Goal: Task Accomplishment & Management: Manage account settings

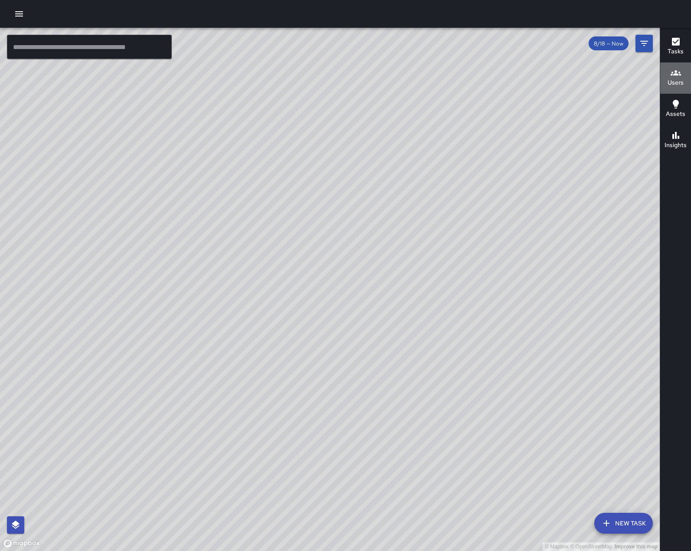
click at [677, 82] on h6 "Users" at bounding box center [676, 83] width 16 height 10
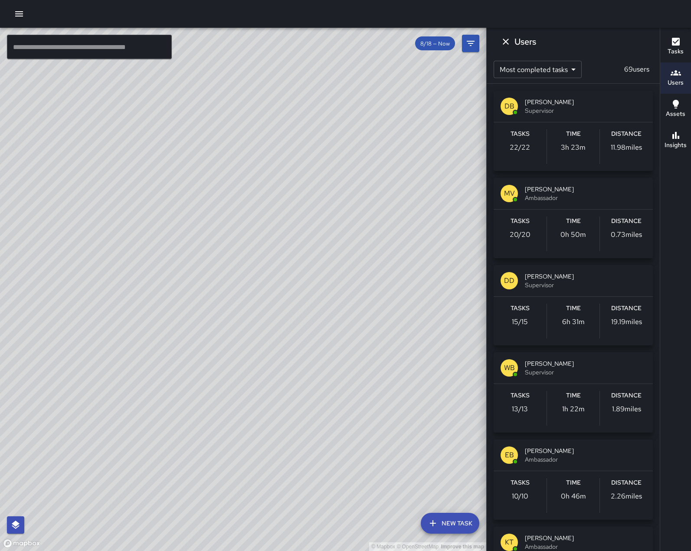
click at [595, 289] on span "Supervisor" at bounding box center [585, 285] width 121 height 9
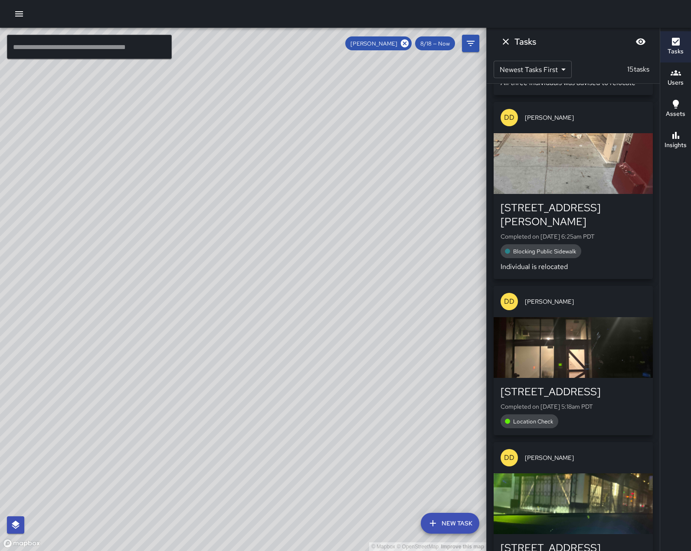
scroll to position [174, 0]
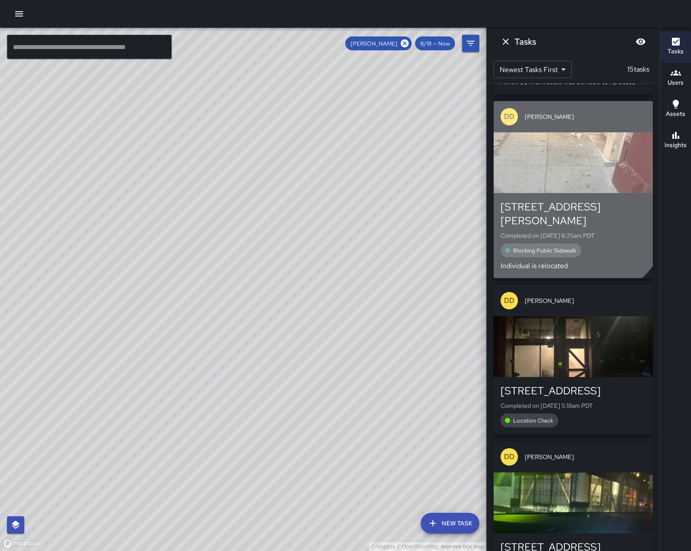
click at [535, 167] on div "button" at bounding box center [573, 162] width 159 height 61
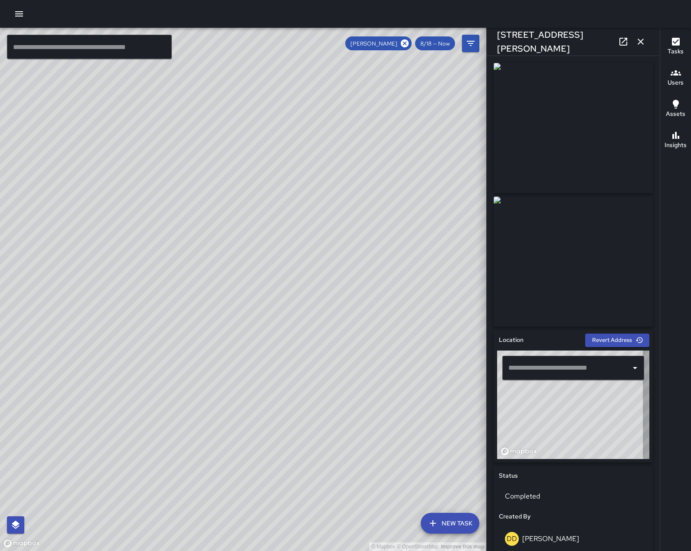
type input "**********"
click at [641, 43] on icon "button" at bounding box center [641, 42] width 6 height 6
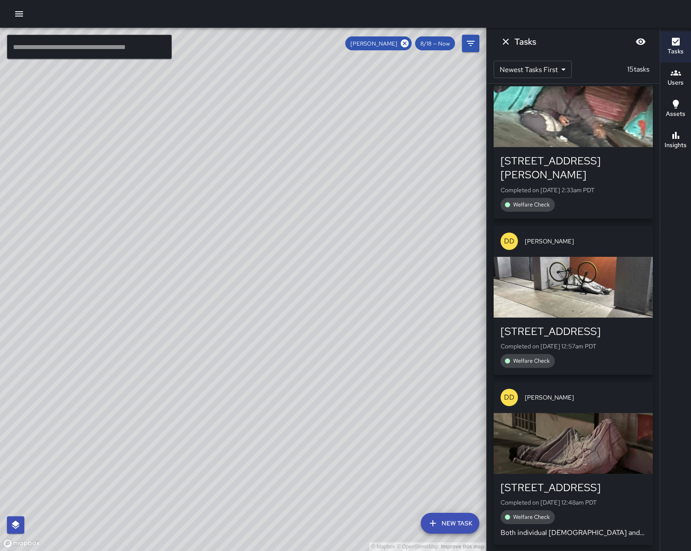
scroll to position [2033, 0]
click at [20, 11] on icon "button" at bounding box center [19, 13] width 8 height 5
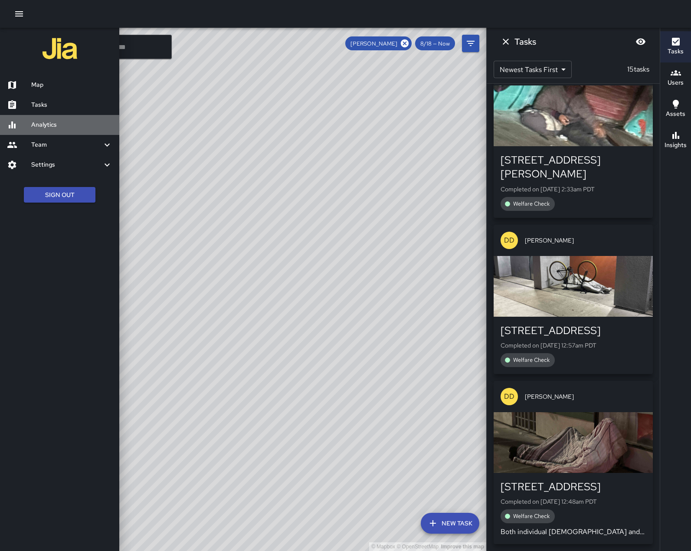
click at [43, 135] on link "Analytics" at bounding box center [59, 125] width 119 height 20
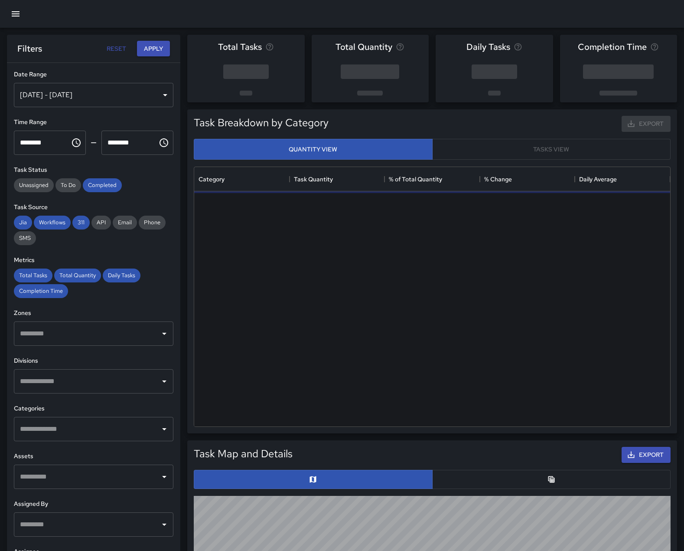
click at [66, 103] on div "Aug 12, 2025 - Aug 18, 2025" at bounding box center [94, 95] width 160 height 24
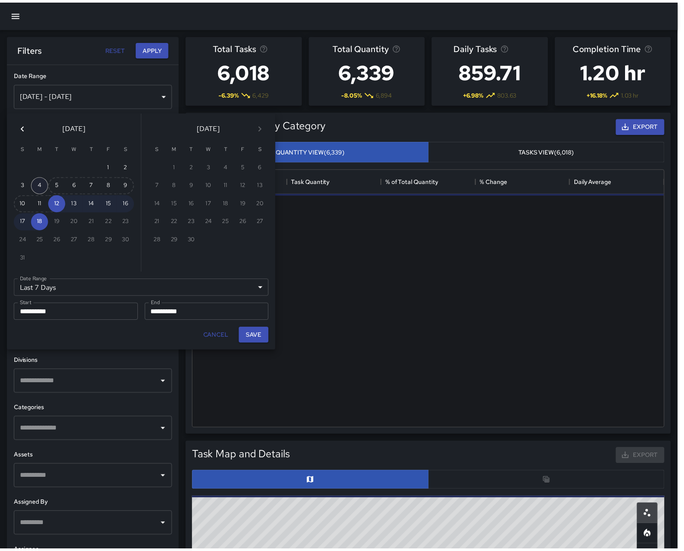
scroll to position [253, 470]
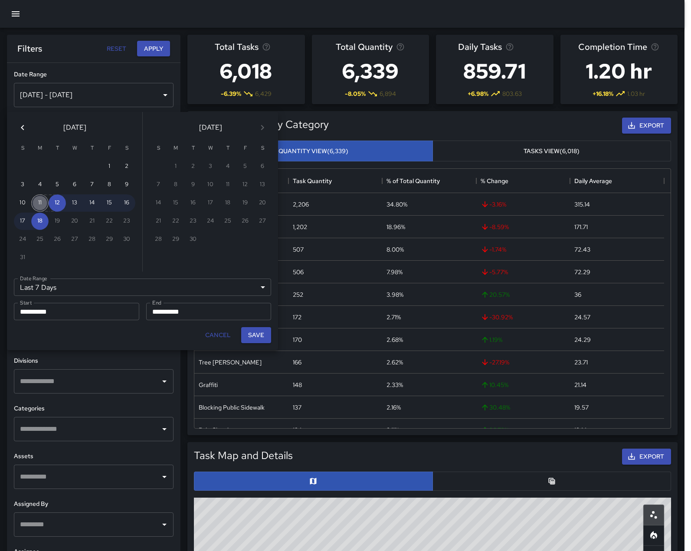
click at [37, 203] on button "11" at bounding box center [39, 202] width 17 height 17
type input "******"
type input "**********"
click at [24, 222] on button "17" at bounding box center [22, 221] width 17 height 17
type input "**********"
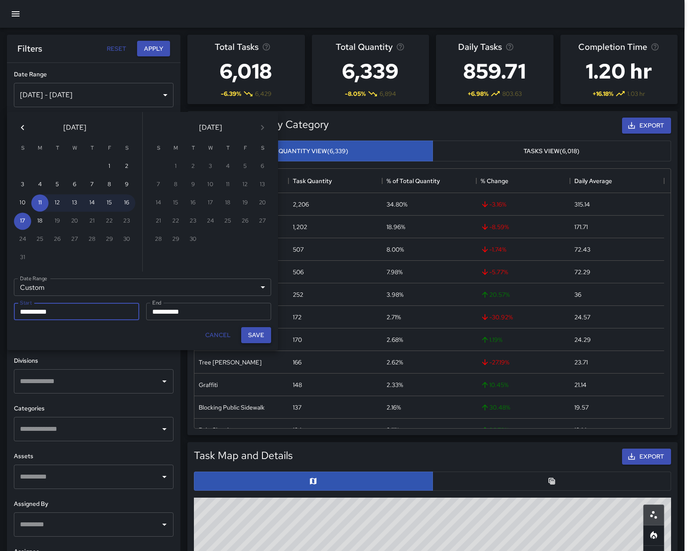
click at [251, 343] on button "Save" at bounding box center [256, 335] width 30 height 16
type input "**********"
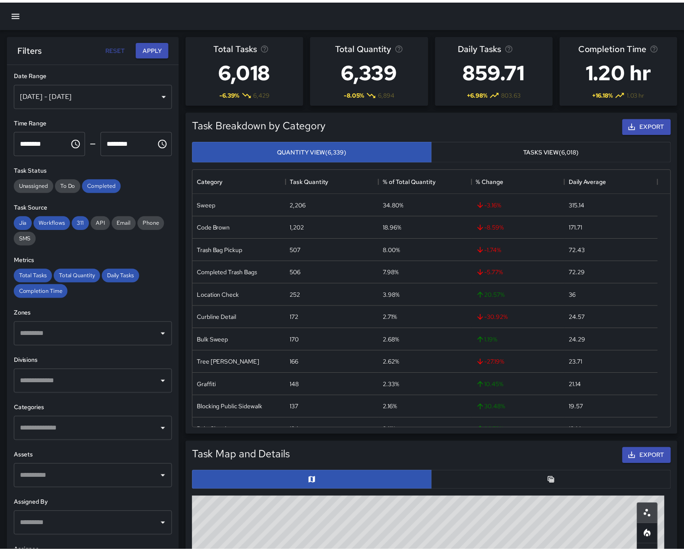
scroll to position [7, 7]
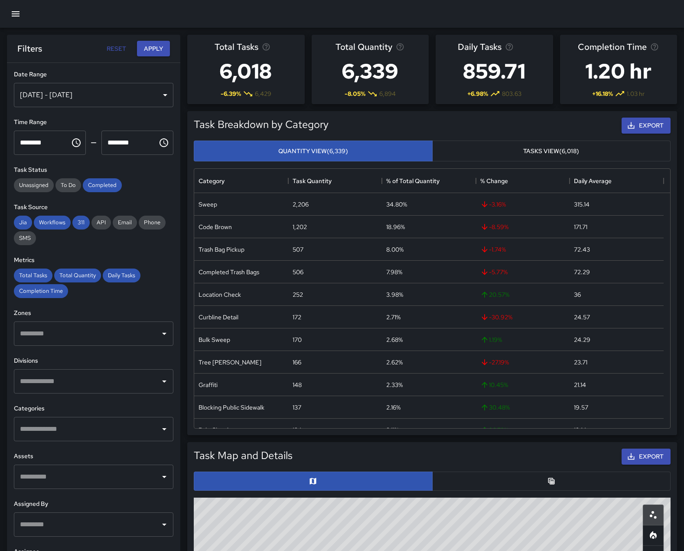
click at [160, 387] on div at bounding box center [163, 381] width 11 height 12
click at [159, 386] on icon "Open" at bounding box center [164, 381] width 10 height 10
click at [150, 45] on button "Apply" at bounding box center [153, 49] width 33 height 16
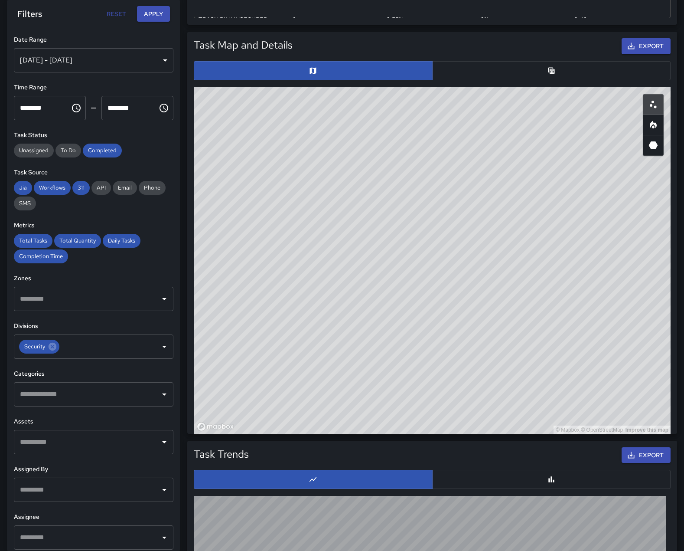
scroll to position [285, 0]
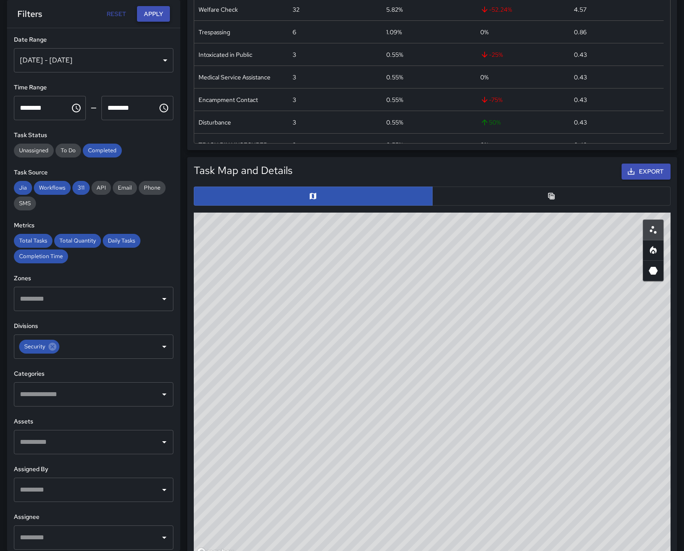
click at [147, 13] on button "Apply" at bounding box center [153, 14] width 33 height 16
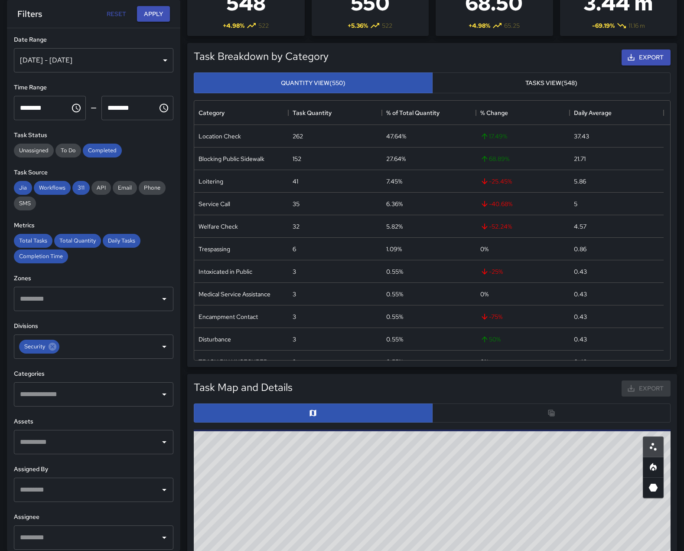
scroll to position [0, 0]
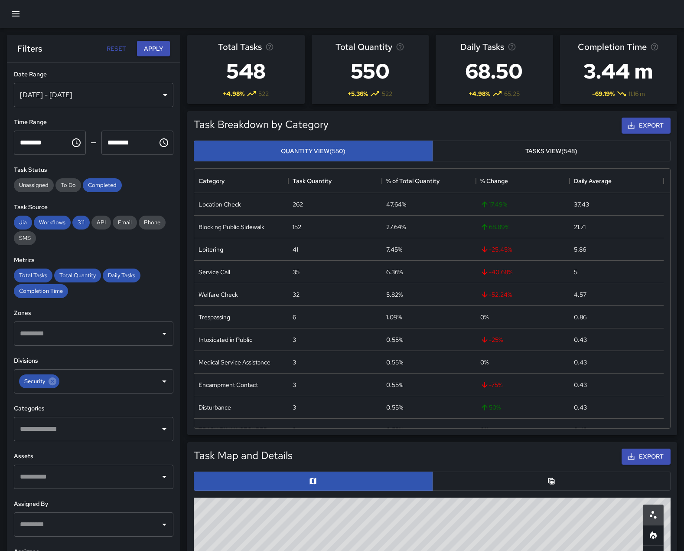
click at [12, 12] on icon "button" at bounding box center [16, 13] width 8 height 5
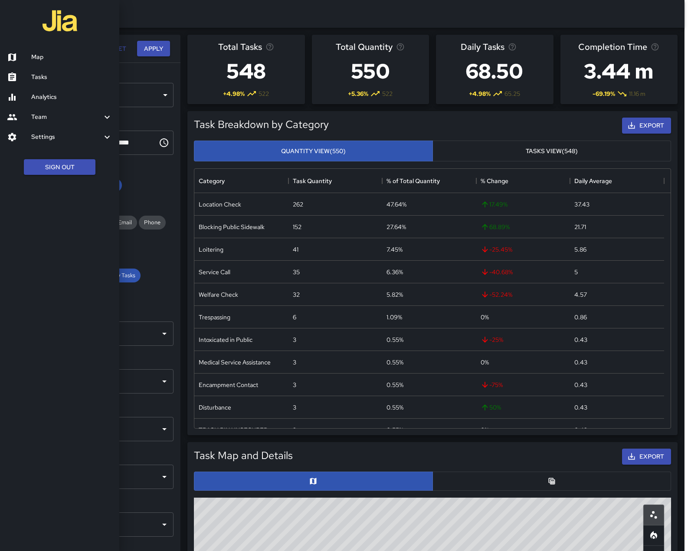
click at [12, 12] on div at bounding box center [59, 22] width 119 height 44
click at [223, 21] on div at bounding box center [345, 275] width 691 height 551
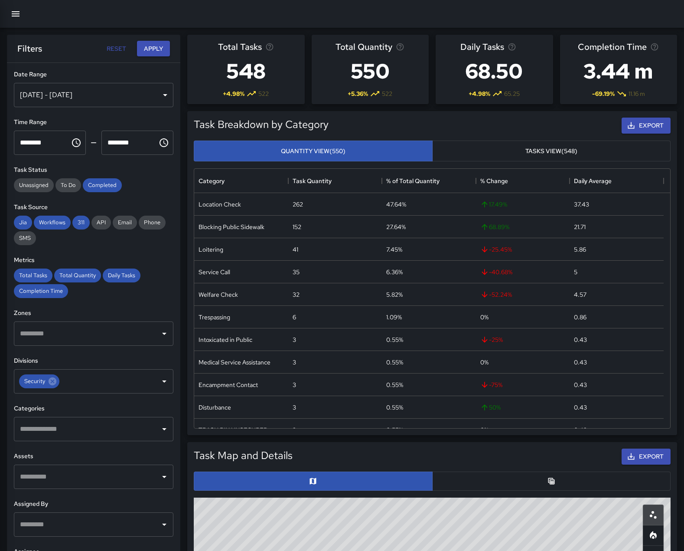
scroll to position [7, 7]
click at [629, 130] on icon "button" at bounding box center [631, 125] width 9 height 9
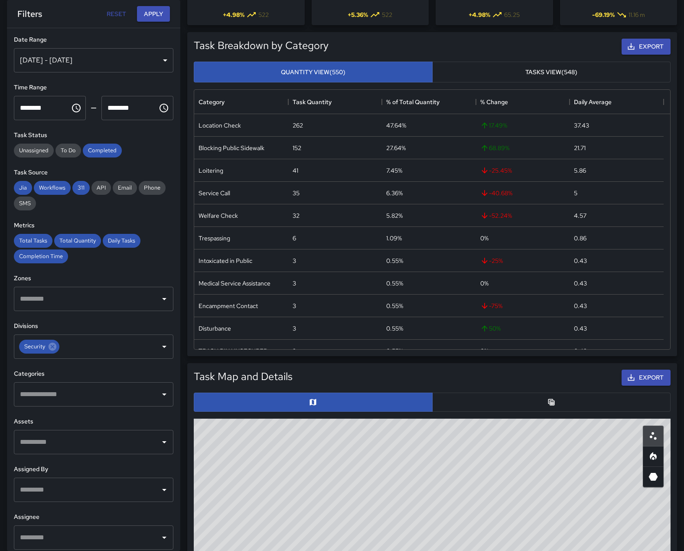
scroll to position [0, 0]
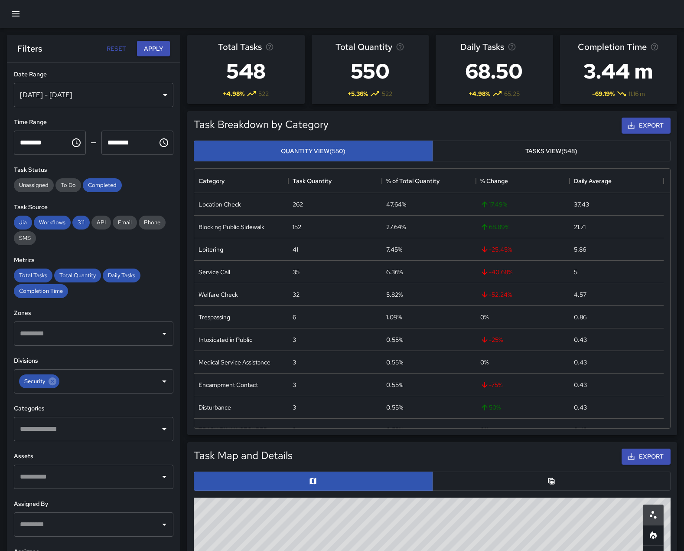
click at [547, 162] on button "Tasks View (548)" at bounding box center [551, 151] width 239 height 21
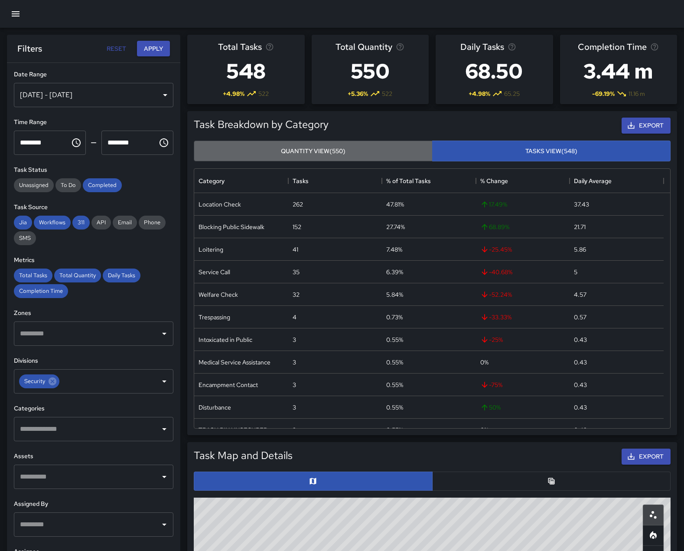
click at [393, 162] on button "Quantity View (550)" at bounding box center [313, 151] width 239 height 21
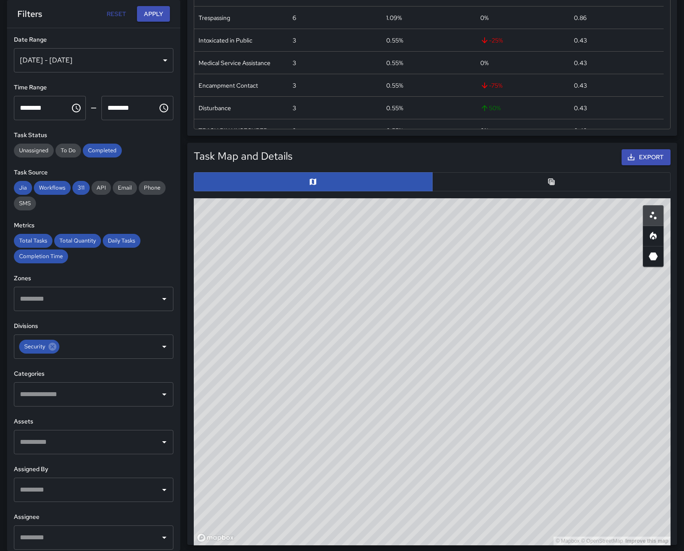
scroll to position [304, 0]
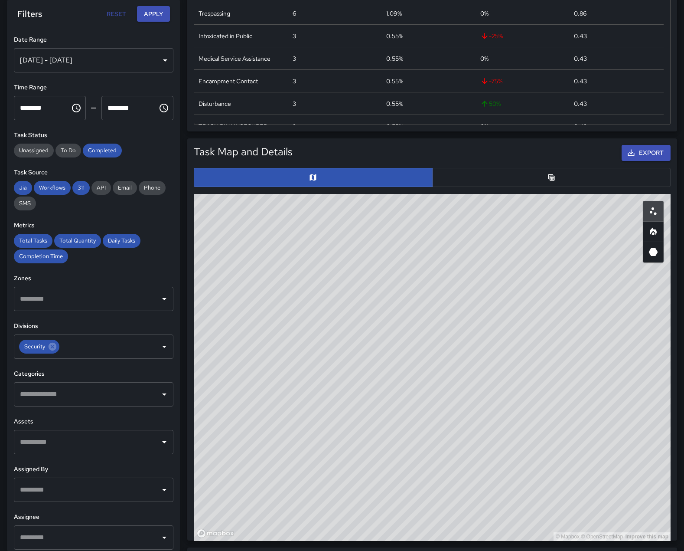
drag, startPoint x: 572, startPoint y: 307, endPoint x: 177, endPoint y: 281, distance: 395.1
click at [177, 281] on div "**********" at bounding box center [338, 288] width 691 height 1128
drag, startPoint x: 478, startPoint y: 343, endPoint x: 388, endPoint y: 246, distance: 132.3
click at [387, 246] on div "© Mapbox © OpenStreetMap Improve this map" at bounding box center [432, 367] width 477 height 347
drag, startPoint x: 293, startPoint y: 528, endPoint x: 204, endPoint y: 312, distance: 233.8
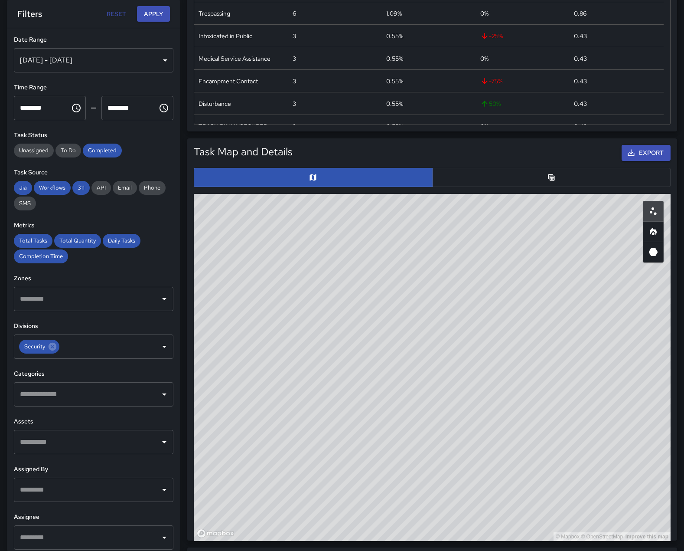
click at [204, 312] on div "© Mapbox © OpenStreetMap Improve this map" at bounding box center [432, 367] width 477 height 347
drag, startPoint x: 587, startPoint y: 372, endPoint x: 580, endPoint y: 342, distance: 30.7
click at [580, 342] on div "© Mapbox © OpenStreetMap Improve this map" at bounding box center [432, 367] width 477 height 347
click at [591, 349] on div "© Mapbox © OpenStreetMap Improve this map" at bounding box center [432, 367] width 477 height 347
drag, startPoint x: 591, startPoint y: 349, endPoint x: 533, endPoint y: 471, distance: 134.5
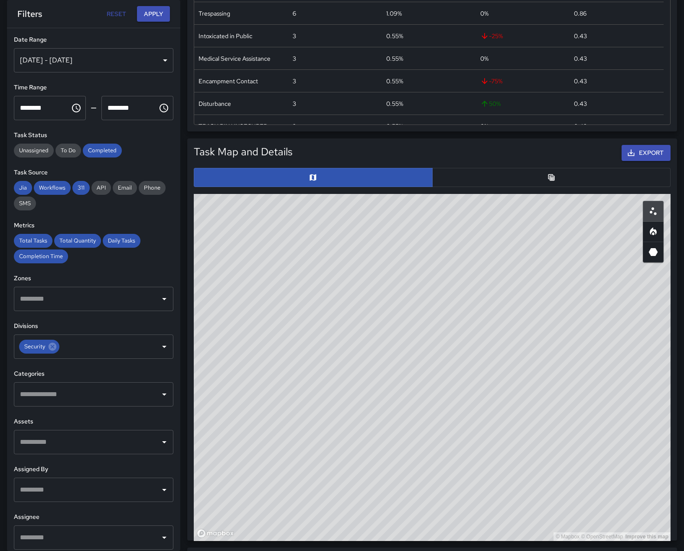
click at [533, 471] on div "© Mapbox © OpenStreetMap Improve this map" at bounding box center [432, 367] width 477 height 347
drag, startPoint x: 451, startPoint y: 501, endPoint x: 524, endPoint y: 486, distance: 74.9
click at [524, 486] on div "© Mapbox © OpenStreetMap Improve this map" at bounding box center [432, 367] width 477 height 347
click at [643, 242] on button "button" at bounding box center [653, 231] width 21 height 21
click at [651, 256] on icon "3D Heatmap" at bounding box center [653, 252] width 9 height 8
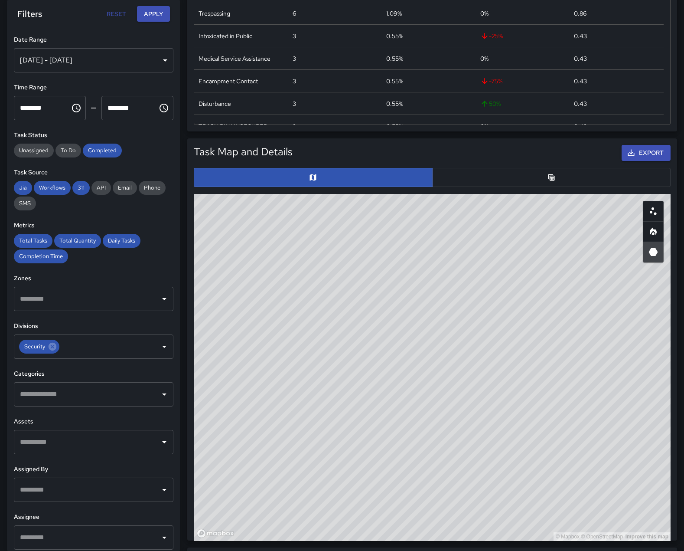
drag, startPoint x: 508, startPoint y: 444, endPoint x: 508, endPoint y: 452, distance: 8.3
click at [508, 452] on div "© Mapbox © OpenStreetMap Improve this map" at bounding box center [432, 367] width 477 height 347
drag, startPoint x: 508, startPoint y: 450, endPoint x: 511, endPoint y: 533, distance: 82.5
click at [511, 533] on div "© Mapbox © OpenStreetMap Improve this map" at bounding box center [432, 367] width 477 height 347
click at [500, 520] on div "© Mapbox © OpenStreetMap Improve this map" at bounding box center [432, 367] width 477 height 347
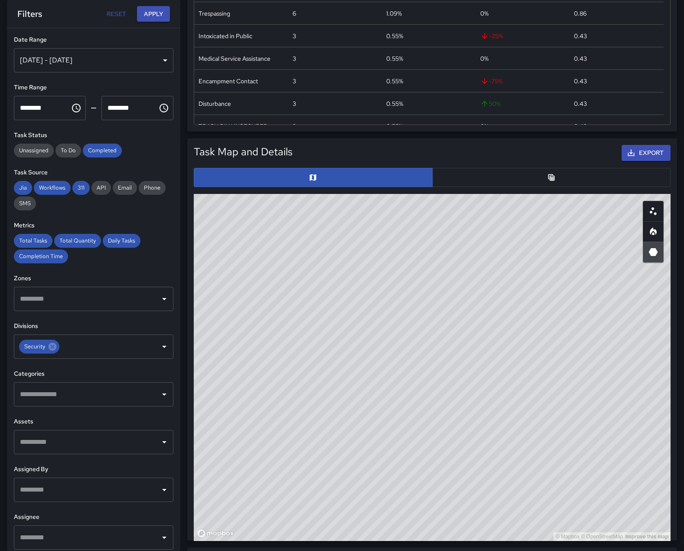
drag, startPoint x: 500, startPoint y: 520, endPoint x: 504, endPoint y: 540, distance: 20.3
click at [504, 540] on div "© Mapbox © OpenStreetMap Improve this map" at bounding box center [432, 367] width 477 height 347
drag, startPoint x: 595, startPoint y: 534, endPoint x: 551, endPoint y: 532, distance: 44.3
click at [551, 533] on div "© Mapbox © OpenStreetMap Improve this map" at bounding box center [432, 367] width 477 height 347
drag, startPoint x: 531, startPoint y: 536, endPoint x: 589, endPoint y: 529, distance: 58.1
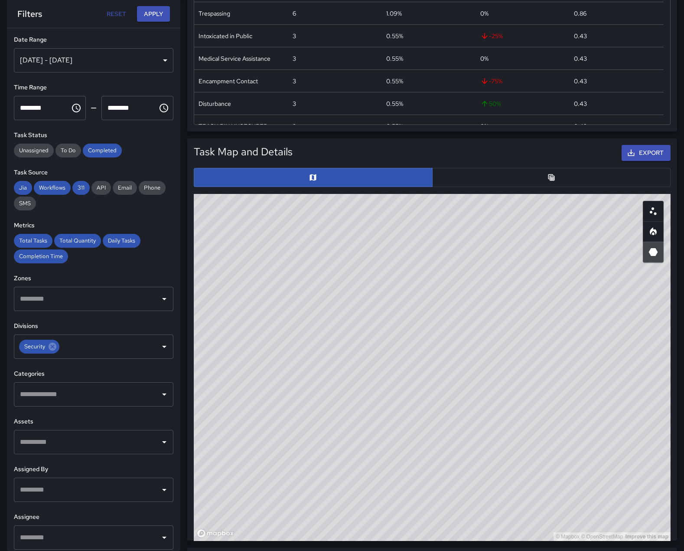
click at [589, 529] on div "© Mapbox © OpenStreetMap Improve this map" at bounding box center [432, 367] width 477 height 347
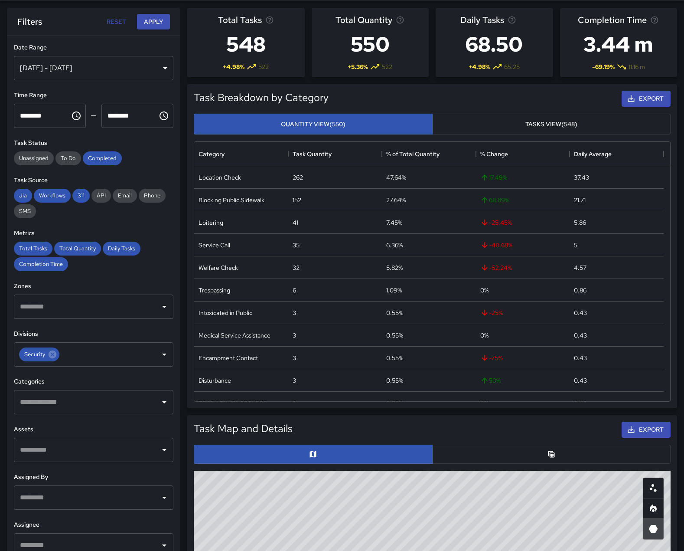
scroll to position [0, 0]
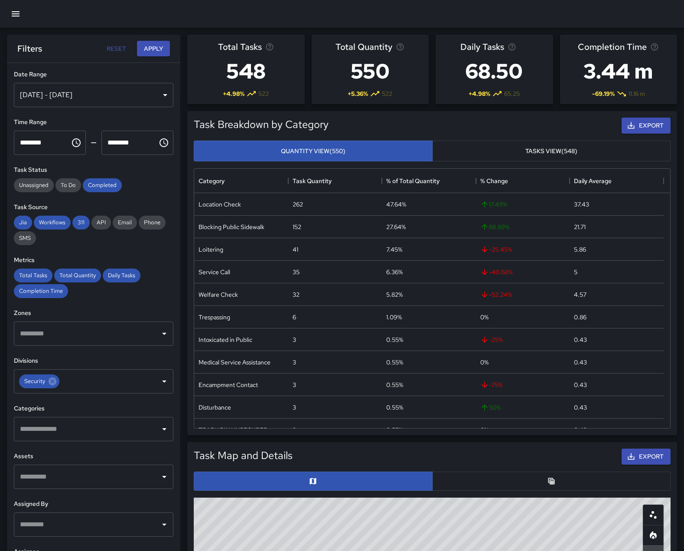
click at [18, 18] on icon "button" at bounding box center [15, 14] width 10 height 10
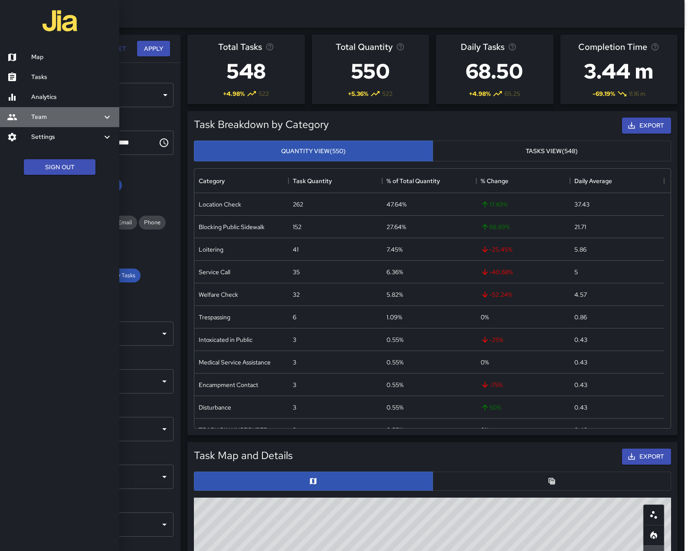
click at [39, 122] on h6 "Team" at bounding box center [66, 117] width 71 height 10
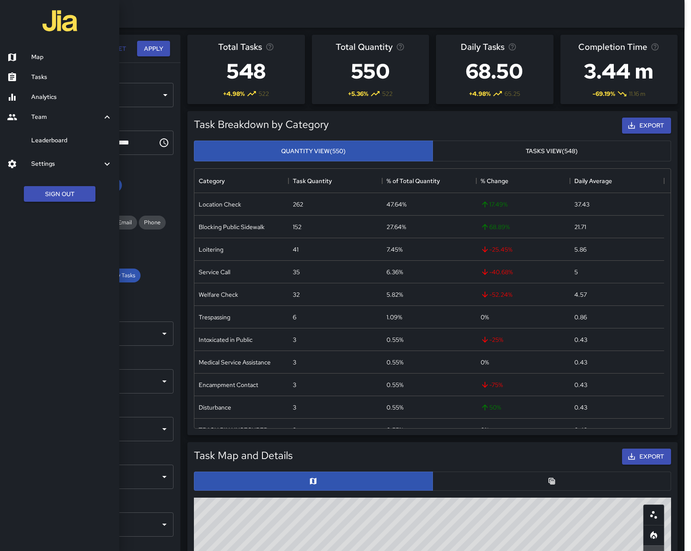
click at [138, 14] on div at bounding box center [345, 275] width 691 height 551
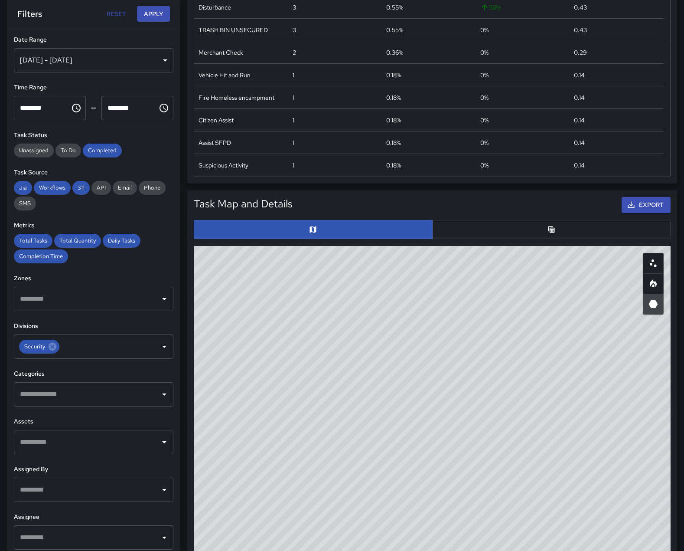
scroll to position [304, 0]
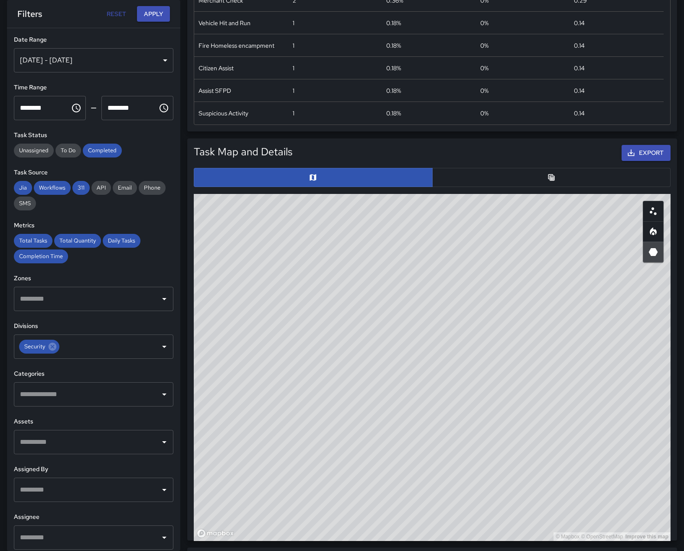
click at [583, 187] on button "button" at bounding box center [551, 177] width 239 height 19
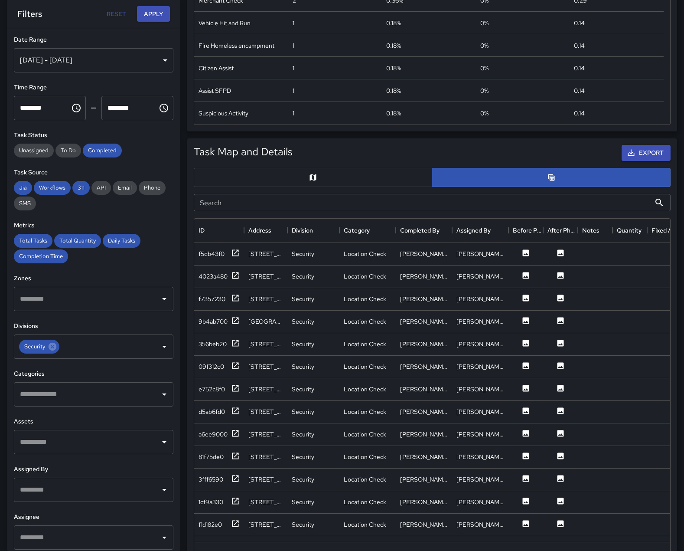
scroll to position [7, 7]
click at [627, 157] on icon "button" at bounding box center [631, 152] width 9 height 9
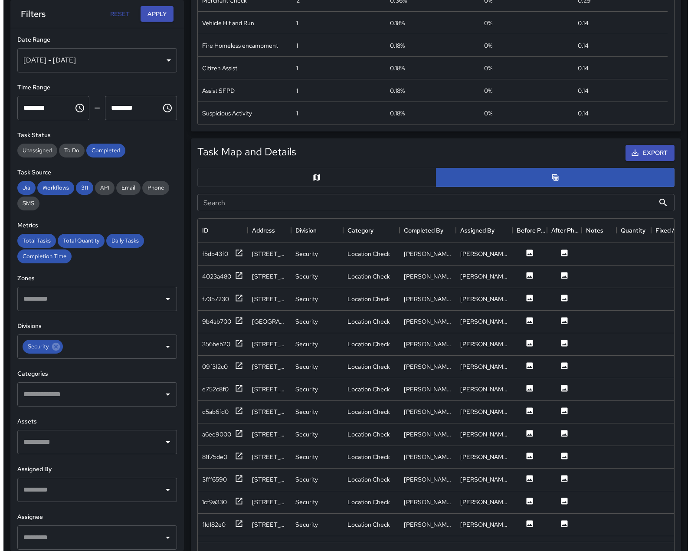
scroll to position [0, 0]
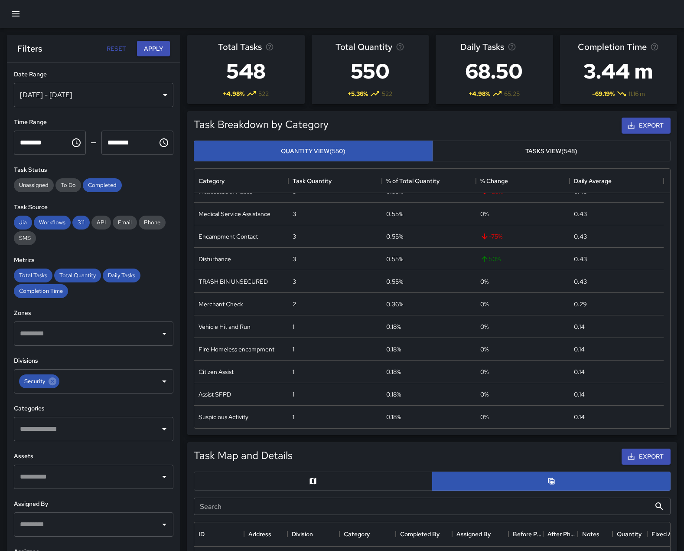
click at [17, 16] on icon "button" at bounding box center [16, 13] width 8 height 5
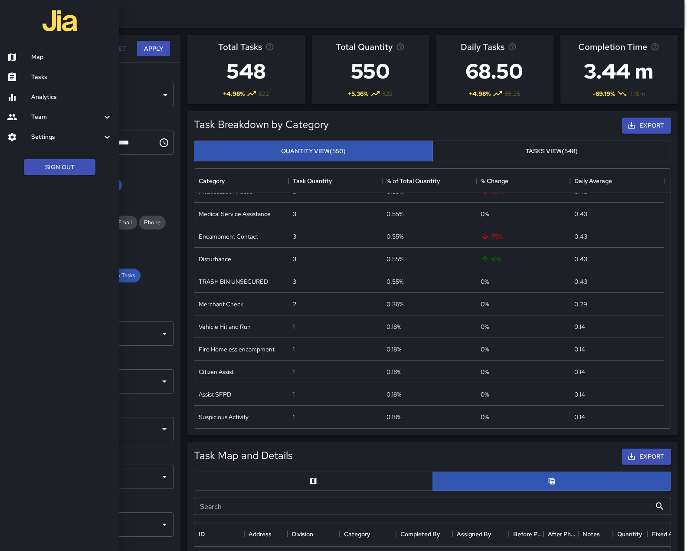
click at [46, 122] on h6 "Team" at bounding box center [66, 117] width 71 height 10
click at [58, 145] on h6 "Leaderboard" at bounding box center [71, 141] width 81 height 10
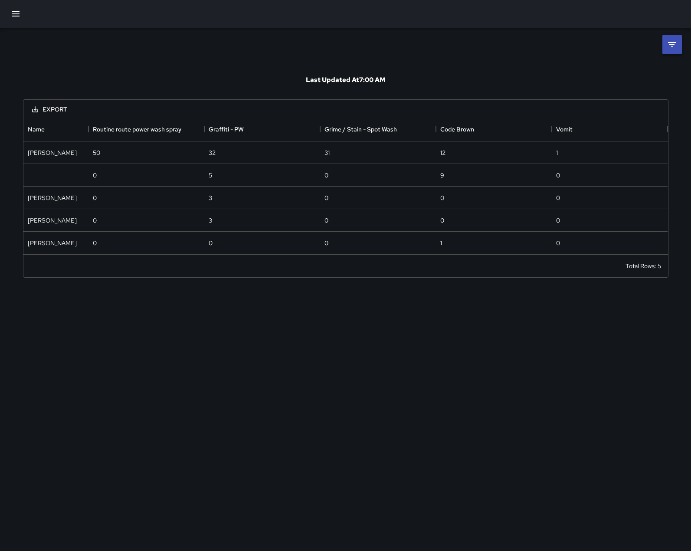
scroll to position [131, 638]
click at [675, 40] on icon at bounding box center [672, 44] width 10 height 10
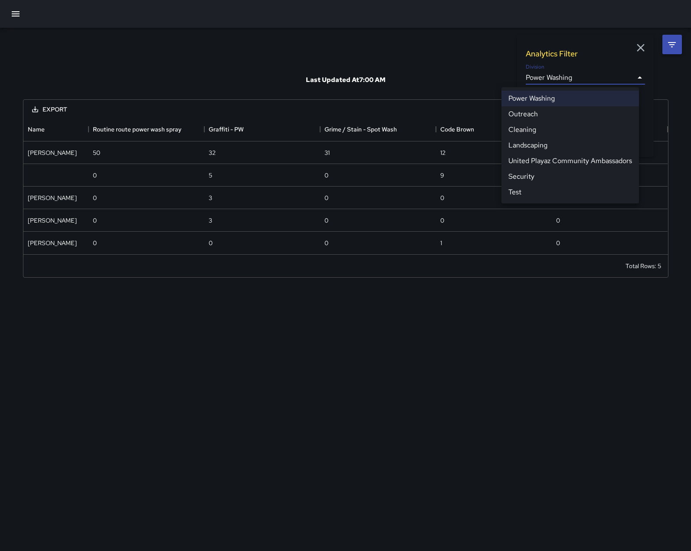
click at [638, 78] on body "**********" at bounding box center [345, 275] width 691 height 551
click at [541, 184] on li "Security" at bounding box center [569, 177] width 137 height 16
type input "**********"
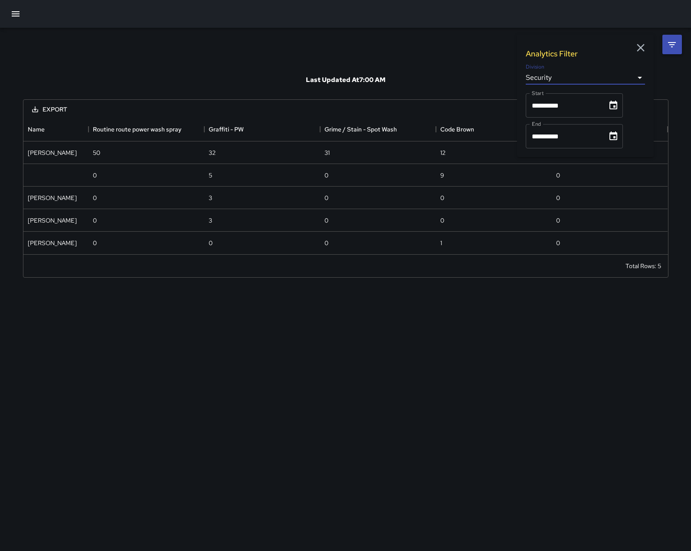
click at [617, 109] on icon "Choose date, selected date is Aug 1, 2025" at bounding box center [613, 105] width 8 height 9
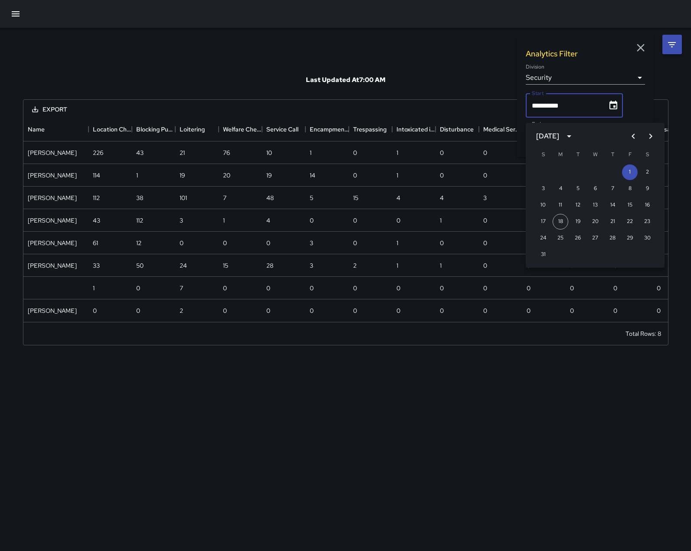
scroll to position [205, 638]
click at [559, 202] on button "11" at bounding box center [561, 205] width 16 height 16
type input "**********"
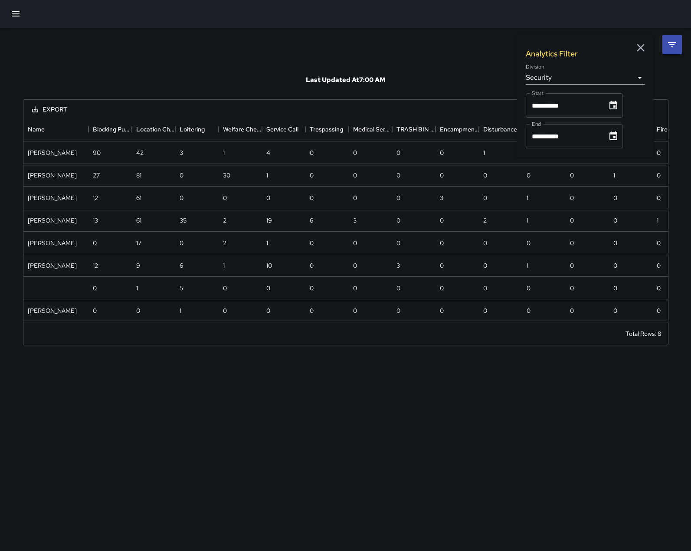
click at [617, 140] on icon "Choose date, selected date is Aug 31, 2025" at bounding box center [613, 135] width 8 height 9
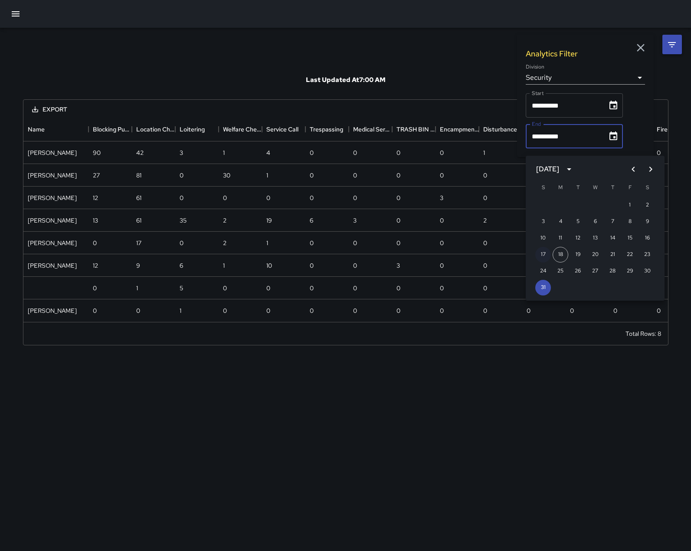
click at [542, 255] on button "17" at bounding box center [543, 255] width 16 height 16
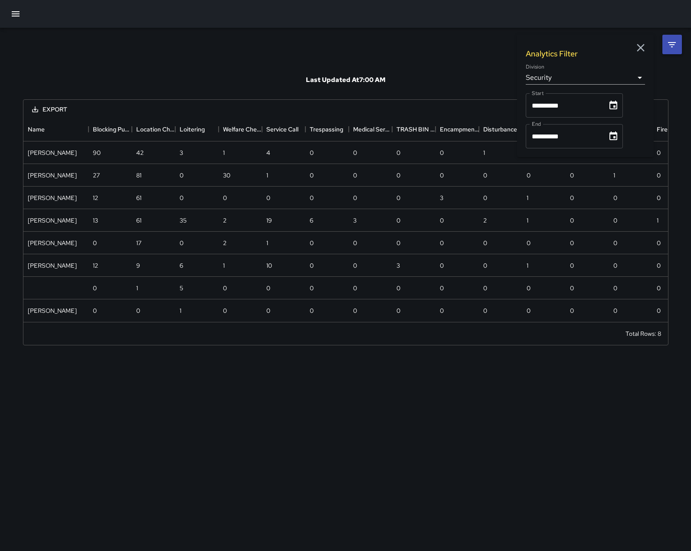
type input "**********"
click at [640, 51] on icon "button" at bounding box center [640, 47] width 13 height 13
click at [47, 106] on button "Export" at bounding box center [49, 109] width 49 height 16
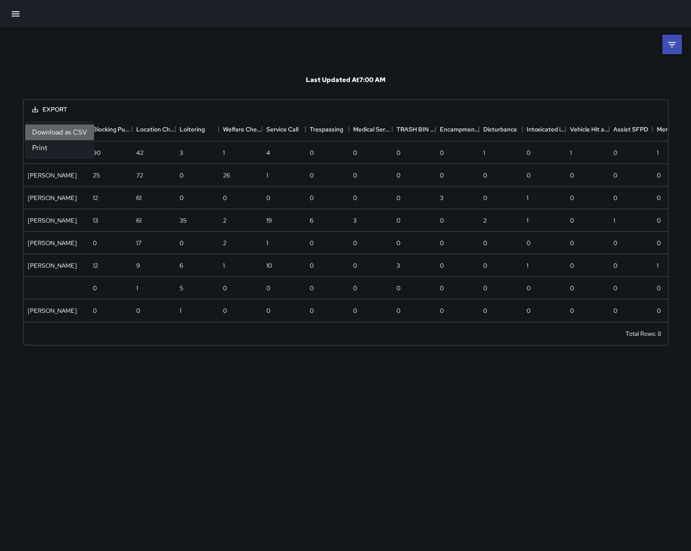
click at [61, 134] on li "Download as CSV" at bounding box center [59, 132] width 69 height 16
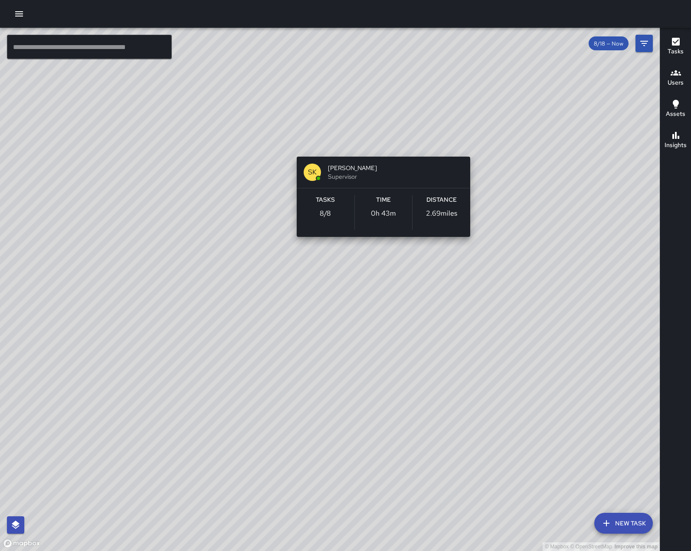
click at [378, 145] on div "© Mapbox © OpenStreetMap Improve this map SK [PERSON_NAME] Supervisor Tasks 8 /…" at bounding box center [330, 289] width 660 height 523
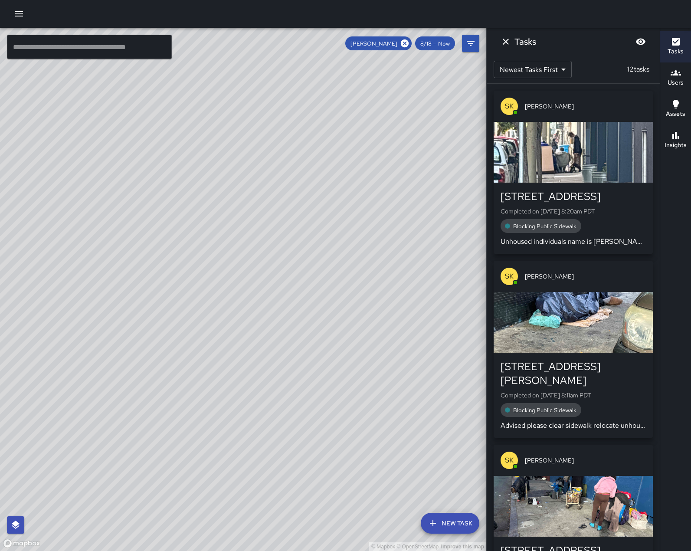
click at [19, 14] on icon "button" at bounding box center [19, 13] width 8 height 5
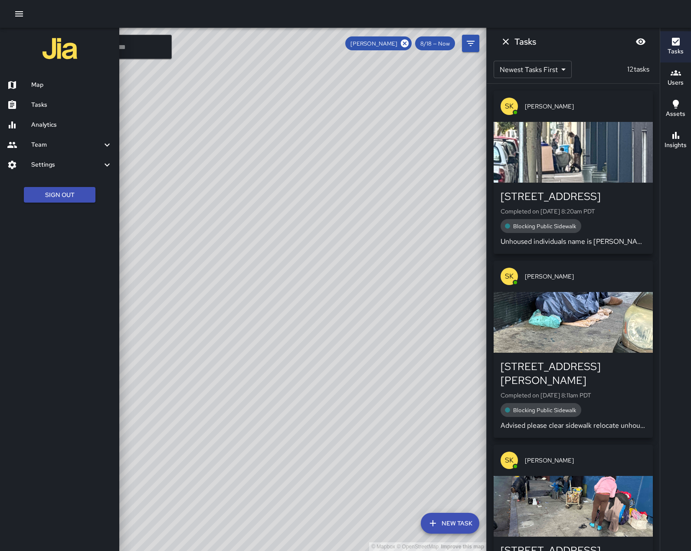
click at [48, 170] on h6 "Settings" at bounding box center [66, 165] width 71 height 10
click at [40, 193] on h6 "Divisions and Categories" at bounding box center [71, 188] width 81 height 10
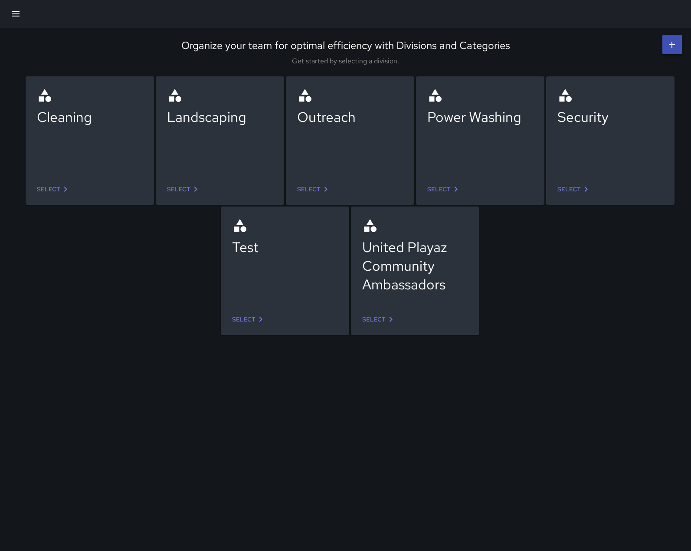
click at [598, 151] on div "Security" at bounding box center [610, 129] width 106 height 83
click at [572, 187] on link "Select" at bounding box center [574, 189] width 41 height 16
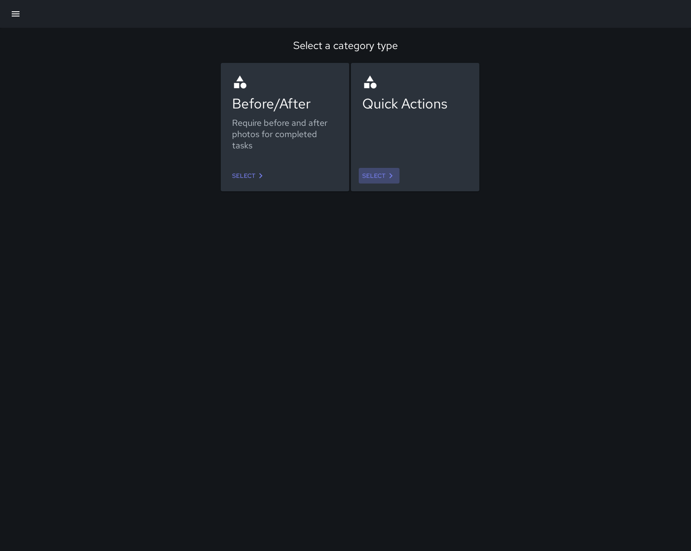
click at [379, 170] on link "Select" at bounding box center [379, 176] width 41 height 16
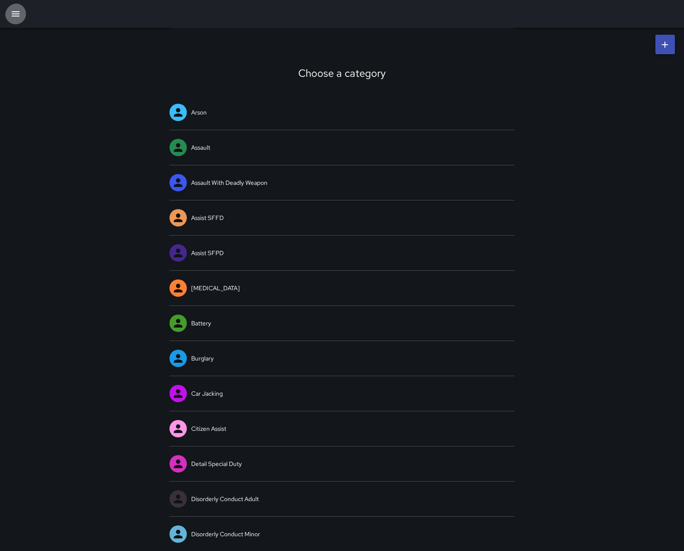
click at [20, 16] on icon "button" at bounding box center [15, 14] width 10 height 10
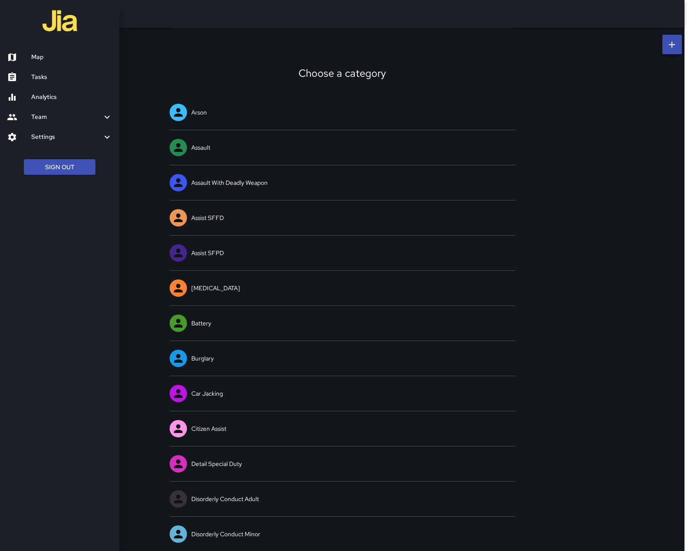
click at [26, 55] on div at bounding box center [19, 57] width 24 height 10
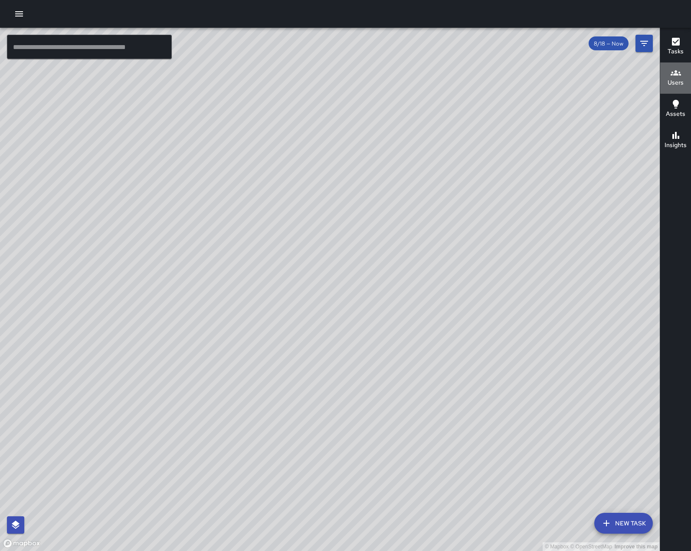
click at [674, 78] on h6 "Users" at bounding box center [676, 83] width 16 height 10
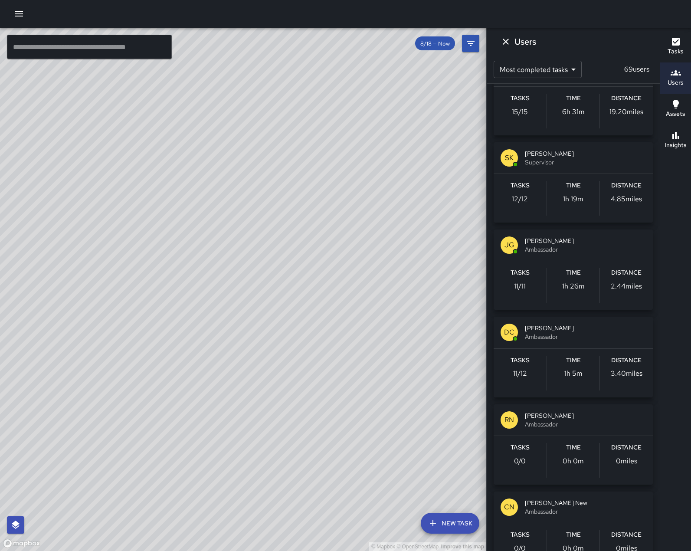
scroll to position [1084, 0]
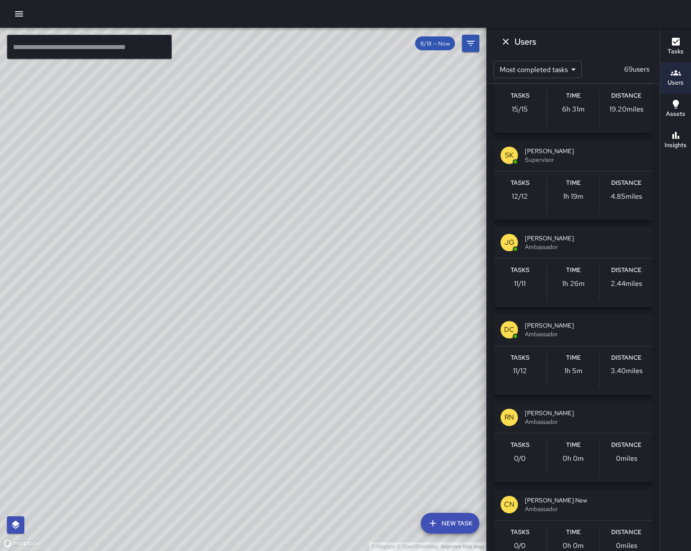
click at [575, 164] on span "Supervisor" at bounding box center [585, 159] width 121 height 9
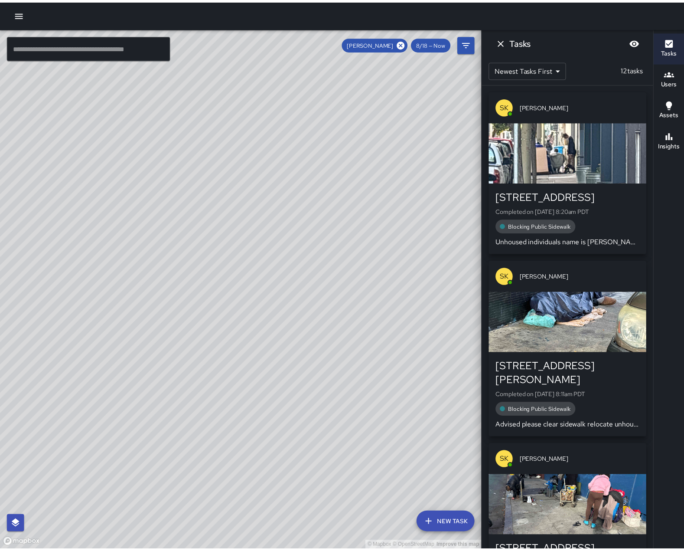
scroll to position [0, 0]
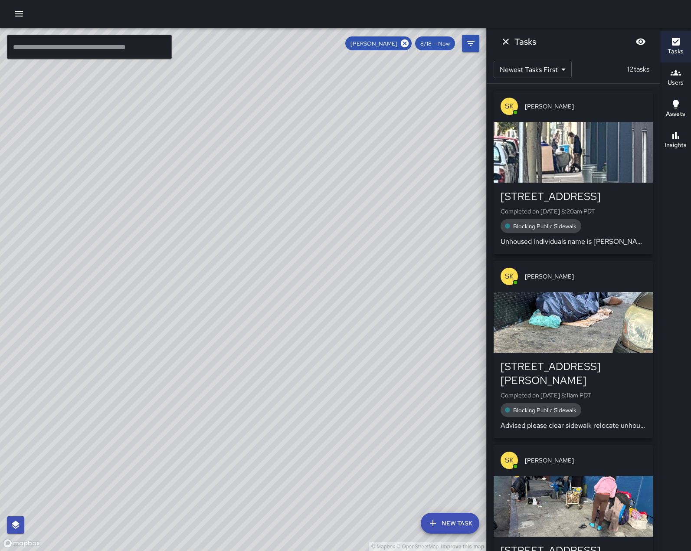
click at [21, 13] on icon "button" at bounding box center [19, 14] width 10 height 10
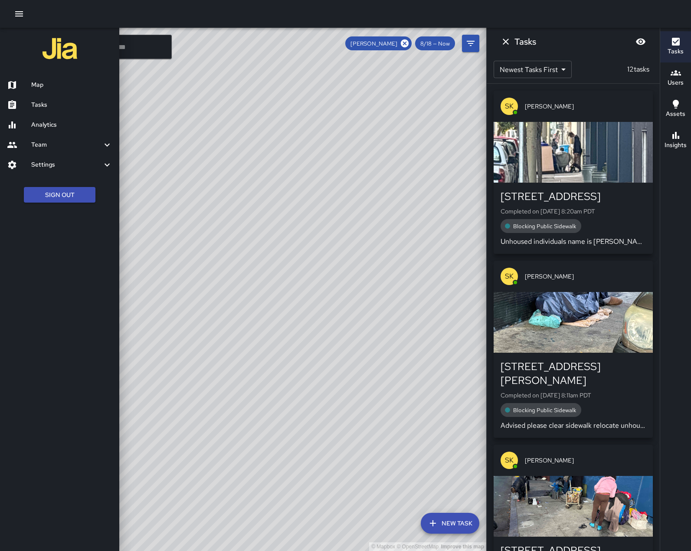
click at [41, 170] on h6 "Settings" at bounding box center [66, 165] width 71 height 10
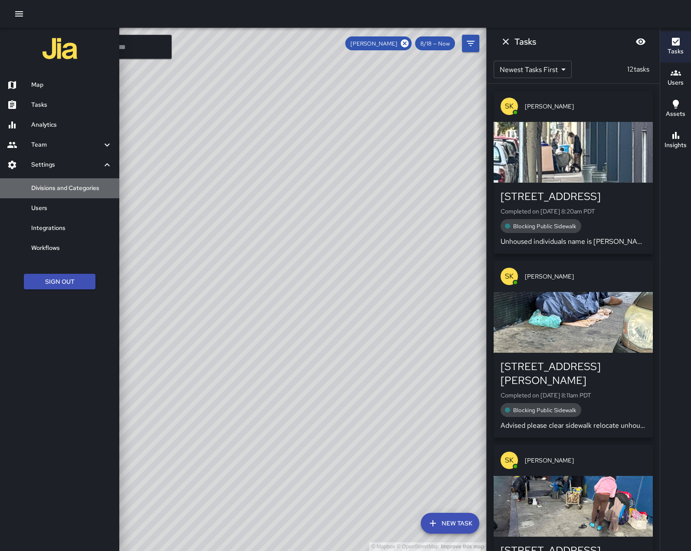
click at [52, 193] on h6 "Divisions and Categories" at bounding box center [71, 188] width 81 height 10
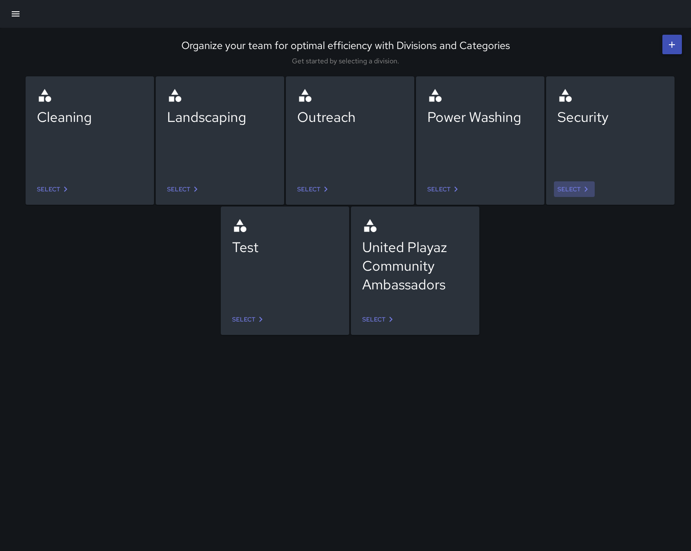
click at [586, 191] on icon at bounding box center [586, 189] width 10 height 10
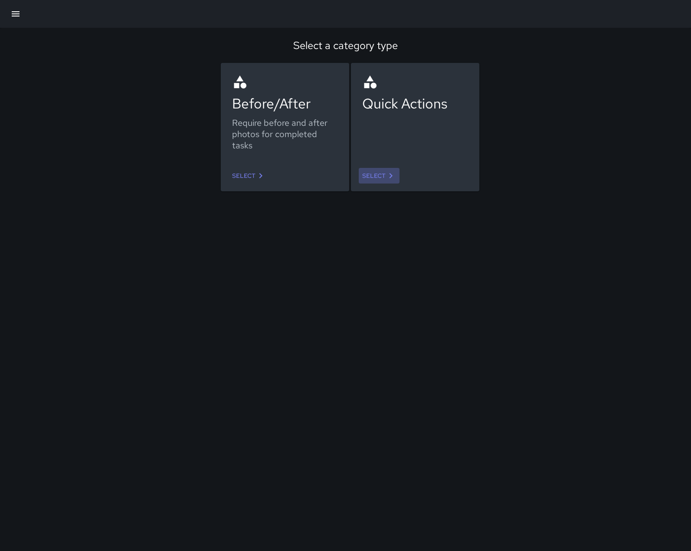
click at [387, 174] on link "Select" at bounding box center [379, 176] width 41 height 16
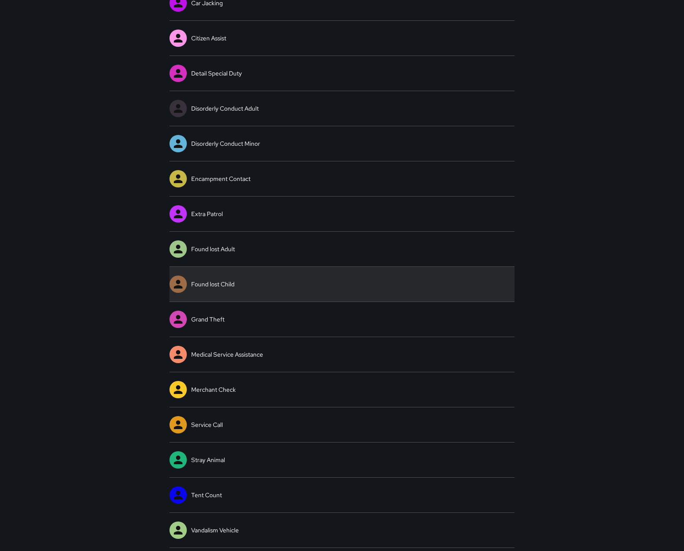
scroll to position [422, 0]
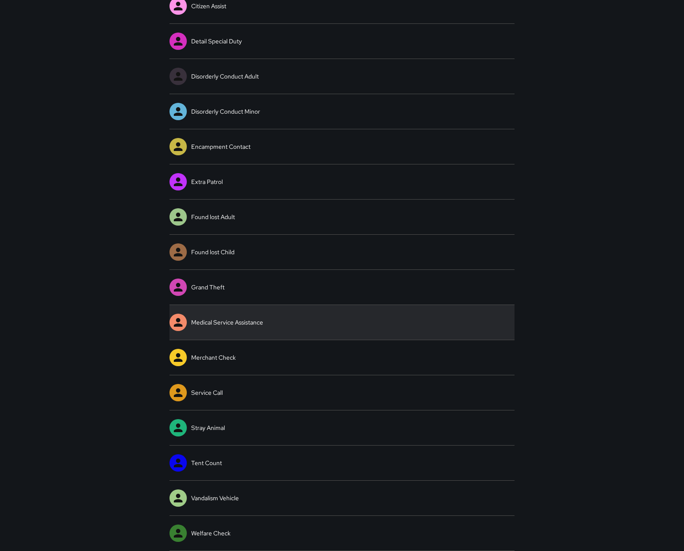
click at [322, 321] on link "Medical Service Assistance" at bounding box center [343, 322] width 346 height 35
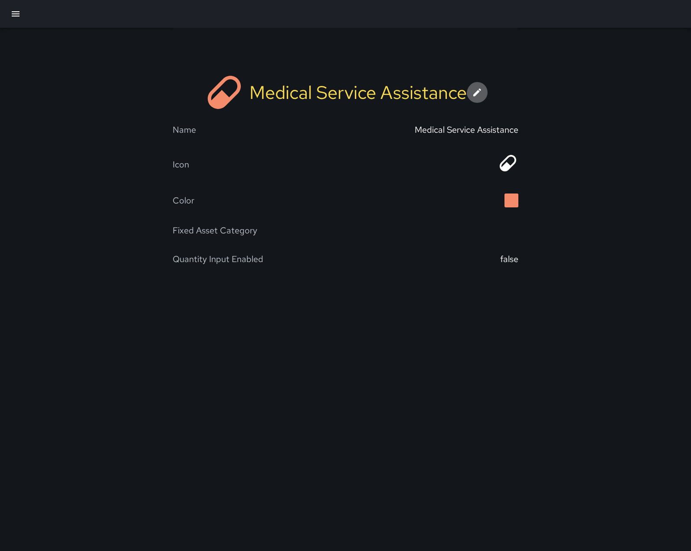
click at [482, 95] on icon at bounding box center [477, 92] width 10 height 10
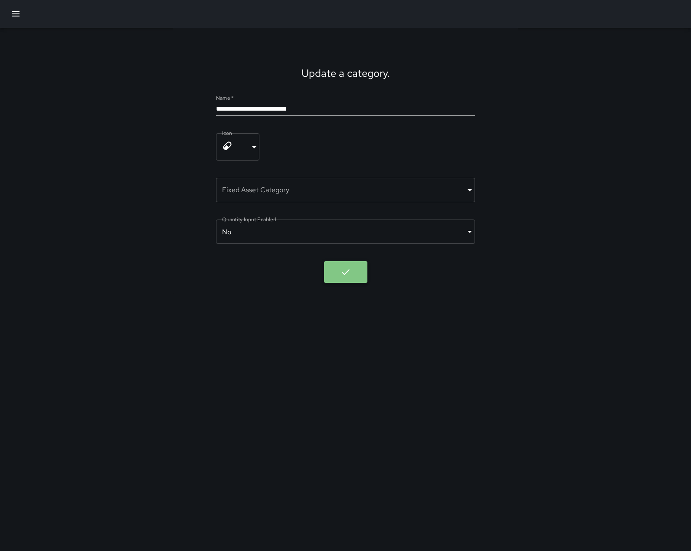
click at [344, 277] on icon "button" at bounding box center [345, 272] width 10 height 10
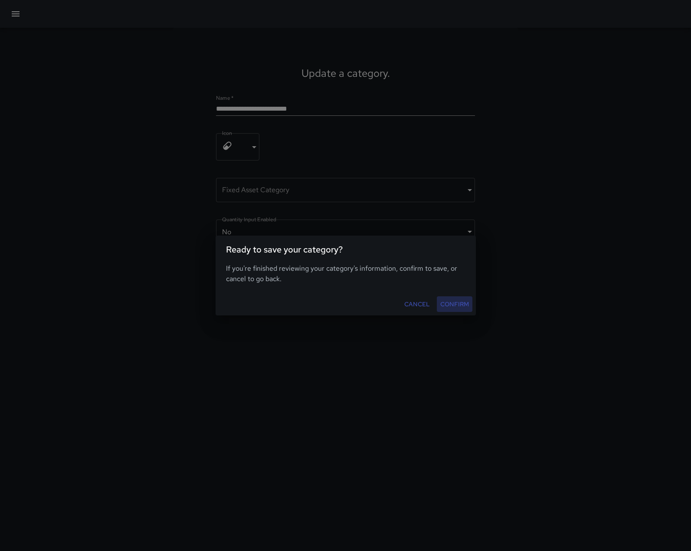
click at [448, 308] on button "Confirm" at bounding box center [455, 304] width 36 height 16
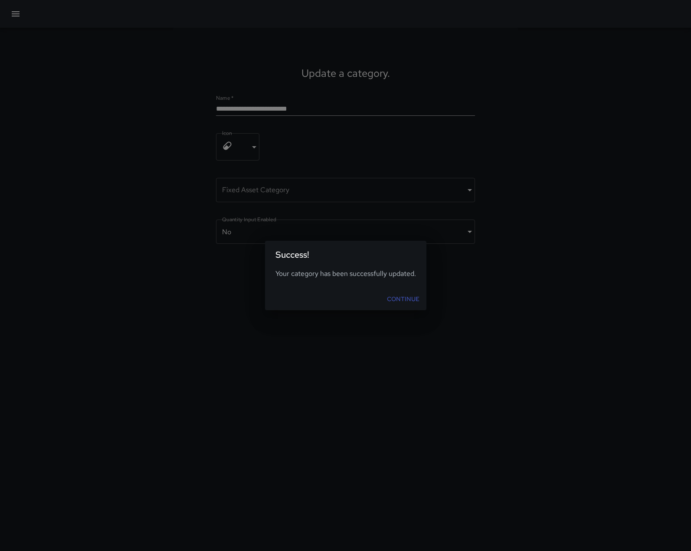
click at [412, 300] on link "Continue" at bounding box center [402, 299] width 39 height 16
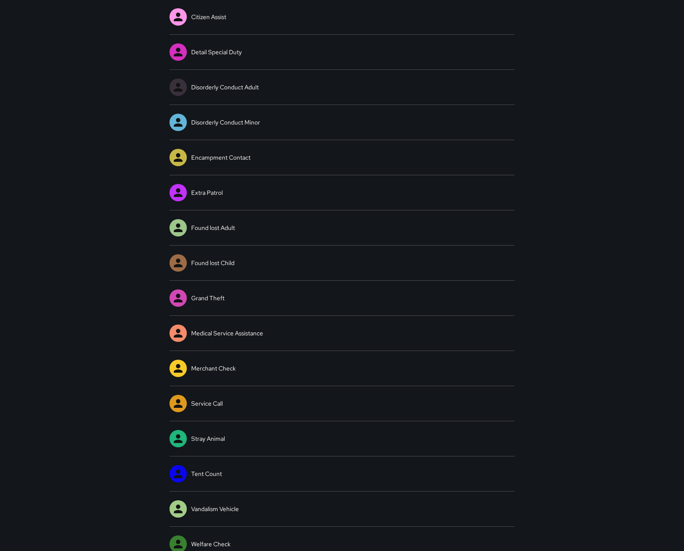
scroll to position [422, 0]
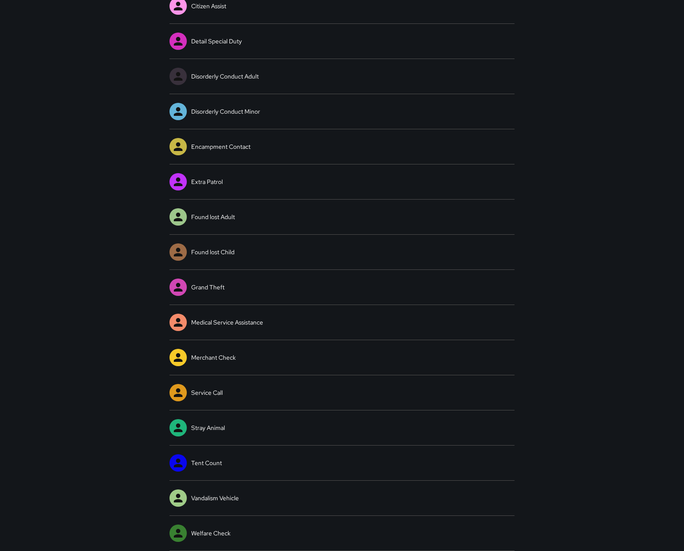
drag, startPoint x: 178, startPoint y: 325, endPoint x: 98, endPoint y: 308, distance: 82.4
click at [98, 308] on div "Choose a category Arson Assault Assault With Deadly Weapon Assist SFFD Assist S…" at bounding box center [342, 78] width 684 height 946
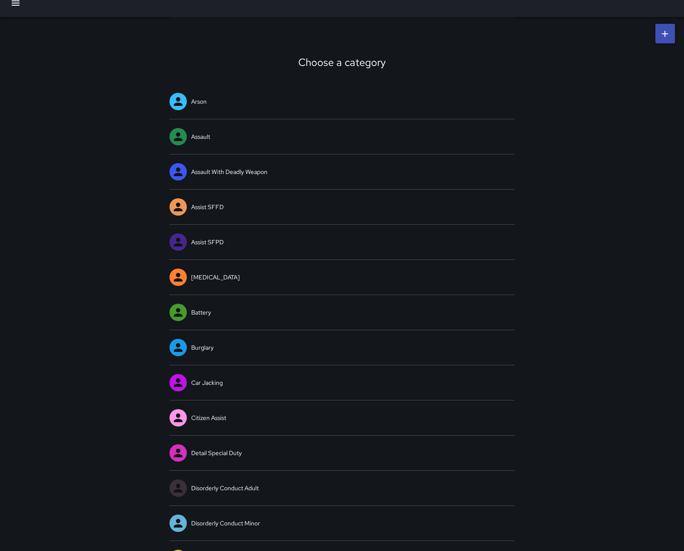
scroll to position [0, 0]
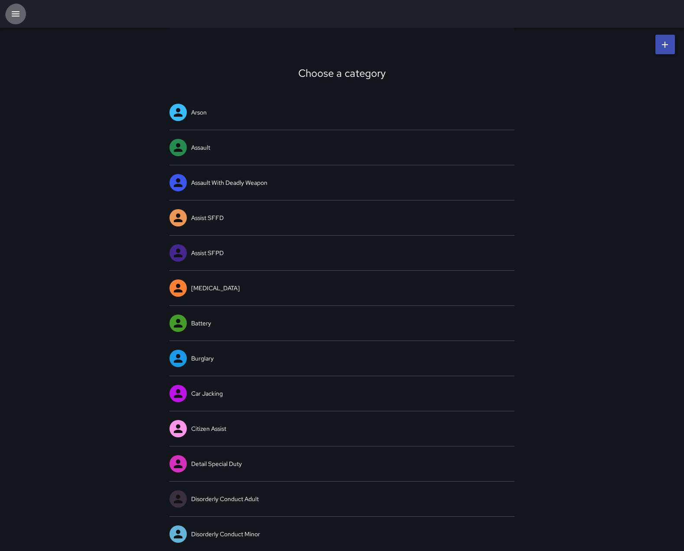
click at [15, 13] on icon "button" at bounding box center [16, 13] width 8 height 5
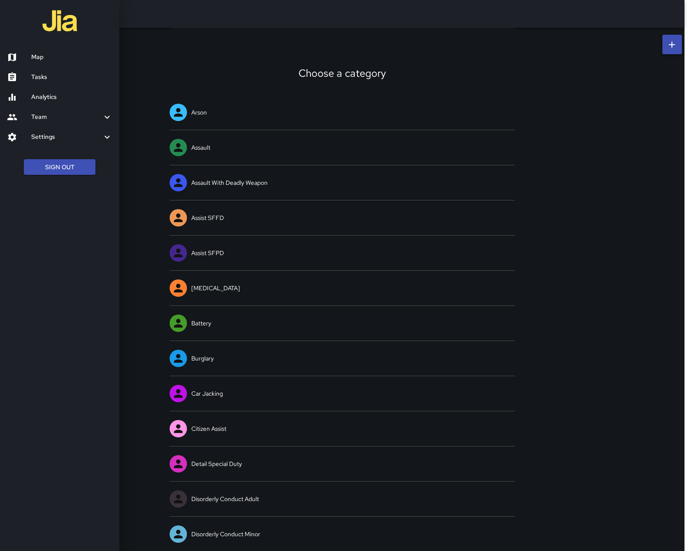
click at [176, 47] on div at bounding box center [345, 275] width 691 height 551
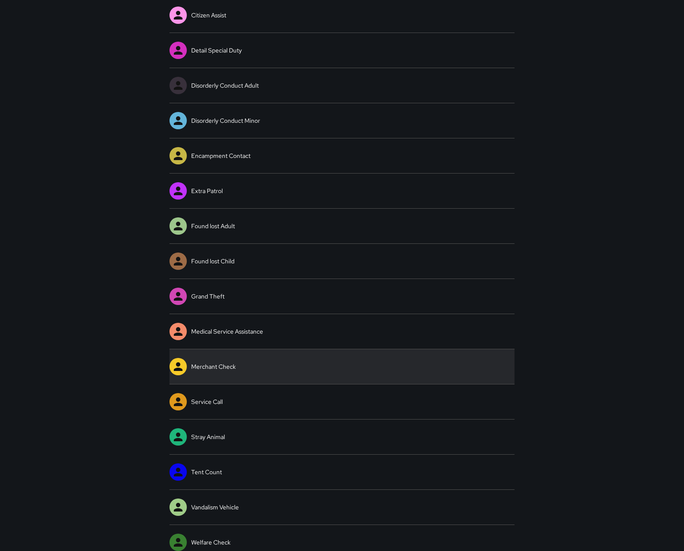
scroll to position [422, 0]
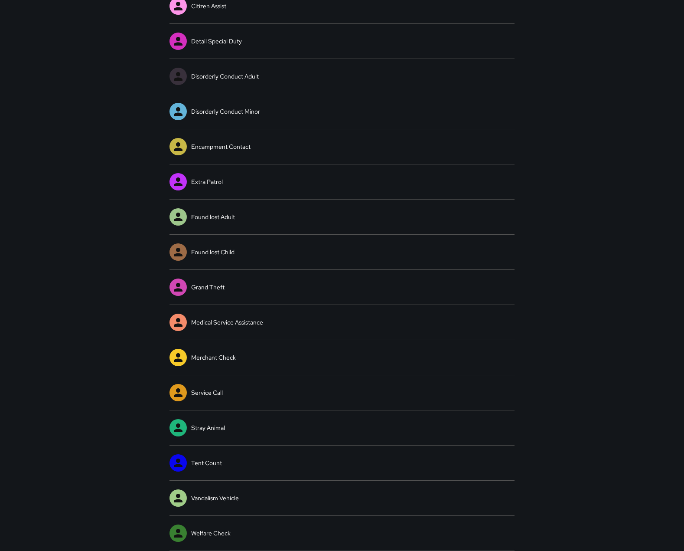
click at [222, 320] on link "Medical Service Assistance" at bounding box center [343, 322] width 346 height 35
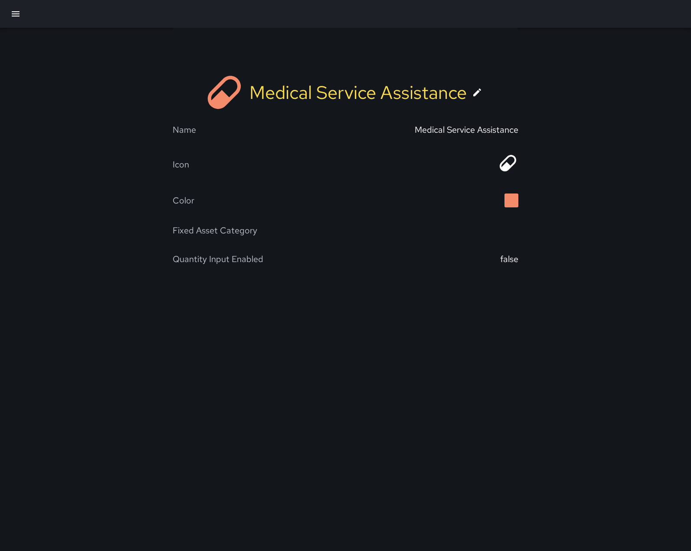
click at [482, 98] on icon at bounding box center [477, 92] width 10 height 10
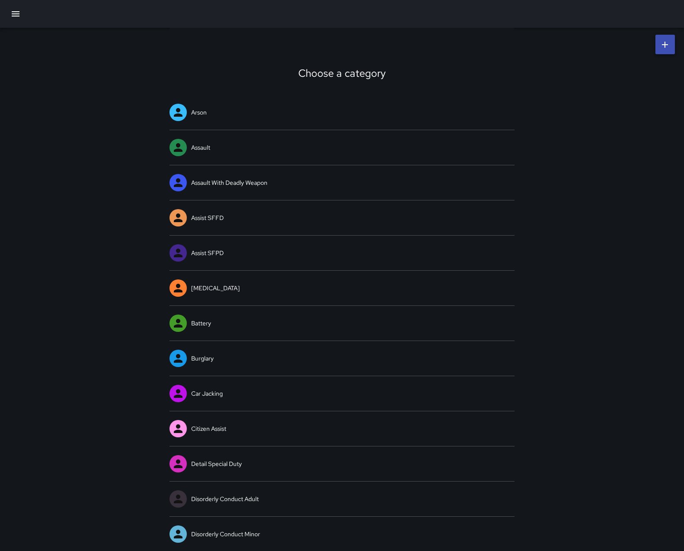
click at [18, 16] on icon "button" at bounding box center [16, 13] width 8 height 5
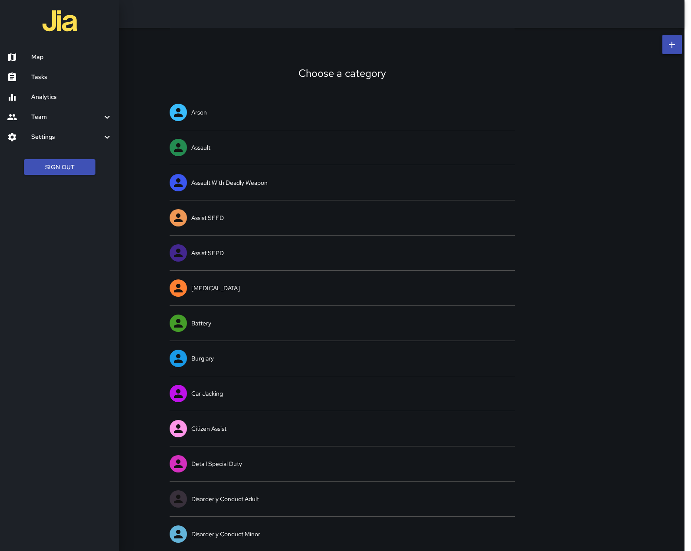
click at [33, 61] on h6 "Map" at bounding box center [71, 57] width 81 height 10
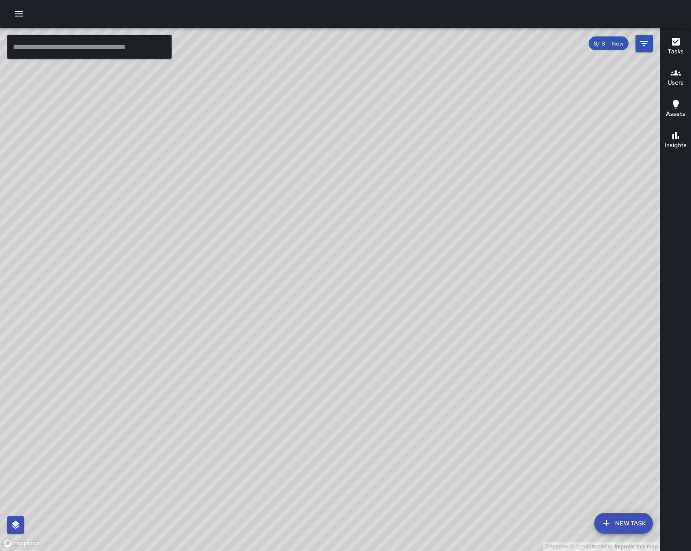
click at [35, 269] on div "© Mapbox © OpenStreetMap Improve this map" at bounding box center [330, 289] width 660 height 523
click at [23, 16] on icon "button" at bounding box center [19, 13] width 8 height 5
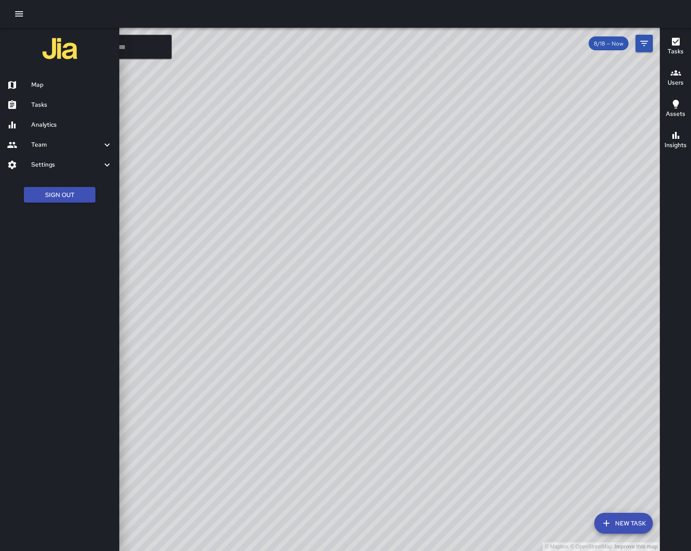
click at [45, 170] on h6 "Settings" at bounding box center [66, 165] width 71 height 10
click at [53, 193] on h6 "Divisions and Categories" at bounding box center [71, 188] width 81 height 10
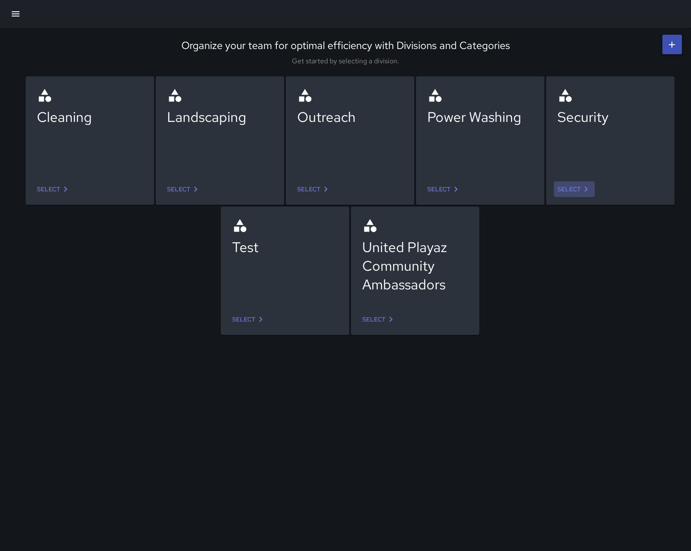
click at [563, 187] on link "Select" at bounding box center [574, 189] width 41 height 16
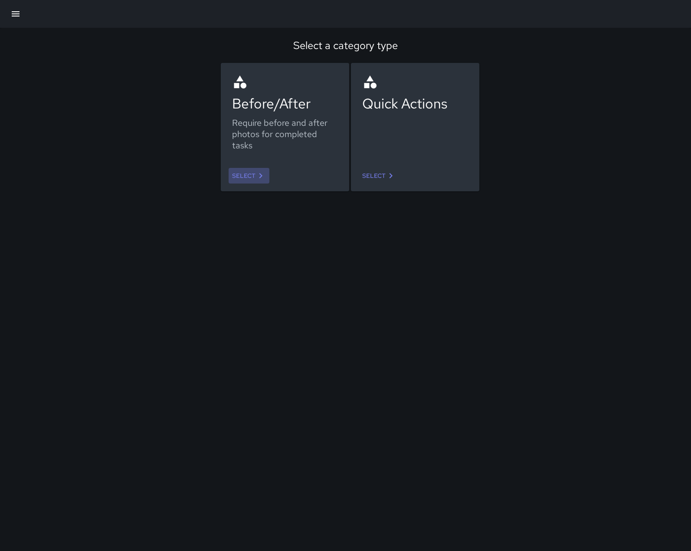
click at [246, 177] on link "Select" at bounding box center [249, 176] width 41 height 16
